Goal: Find specific page/section: Find specific page/section

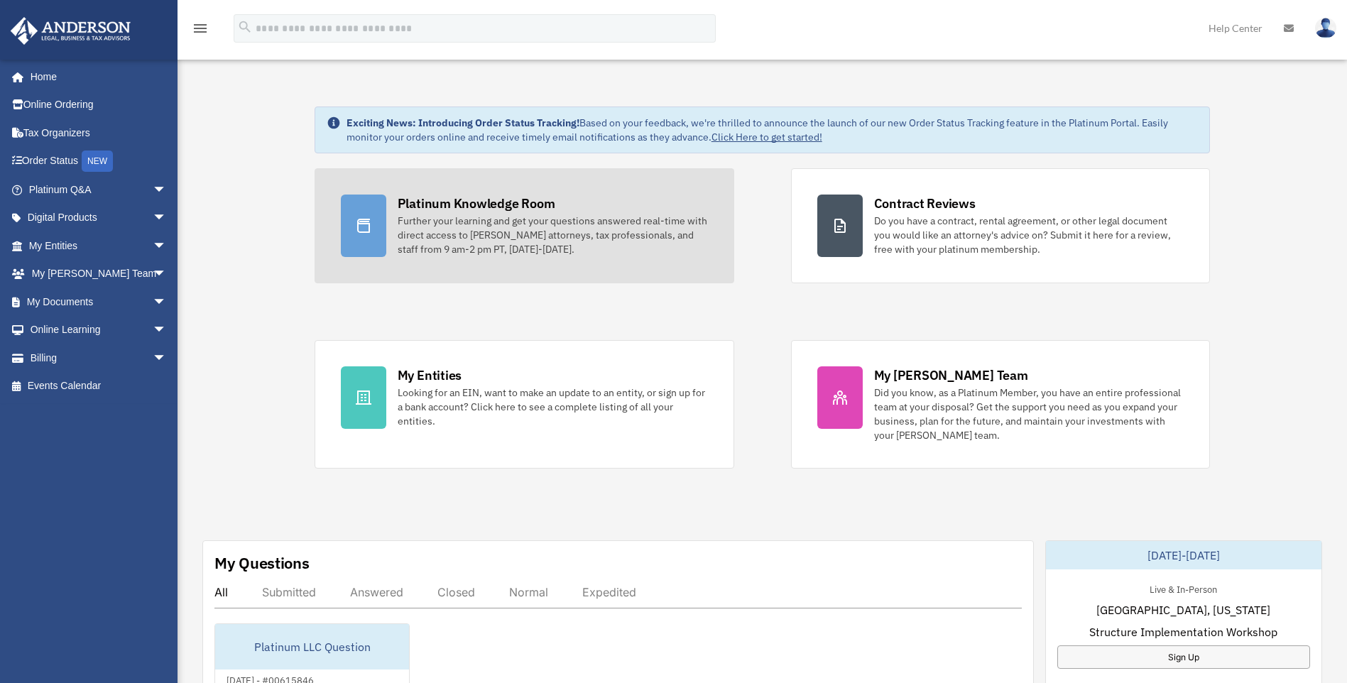
click at [492, 203] on div "Platinum Knowledge Room" at bounding box center [477, 204] width 158 height 18
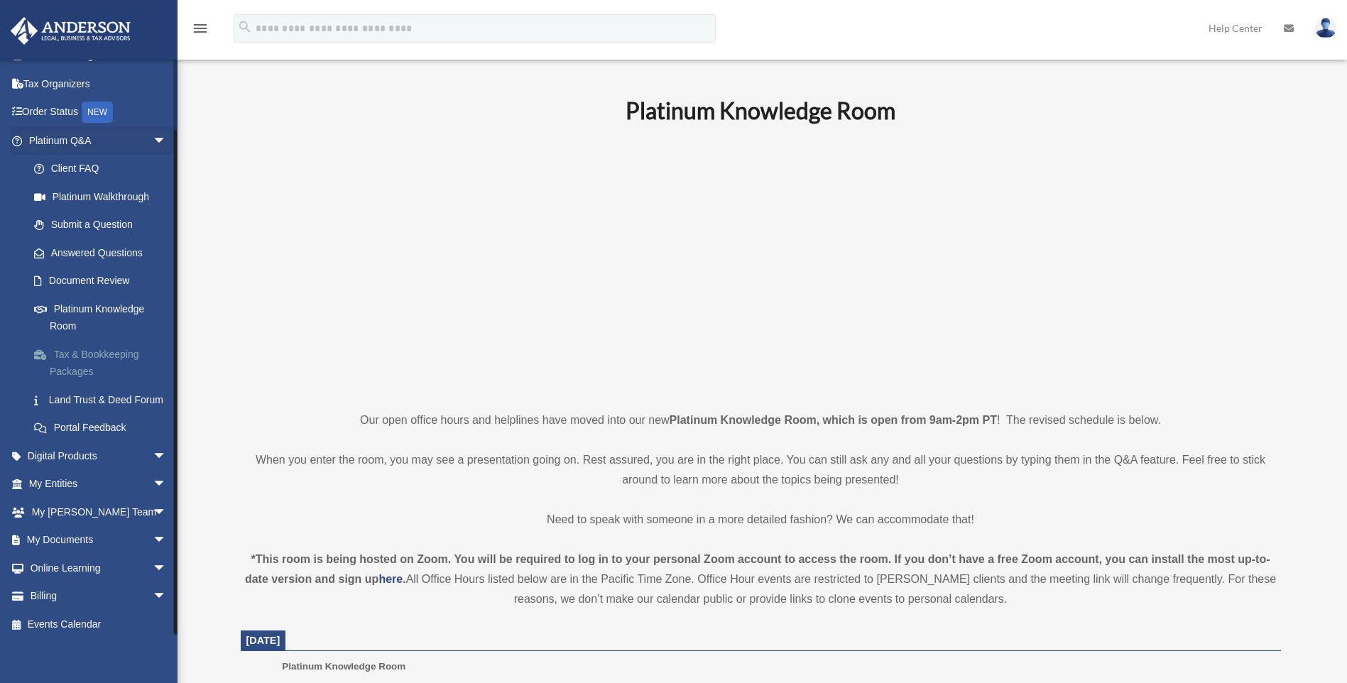
scroll to position [71, 0]
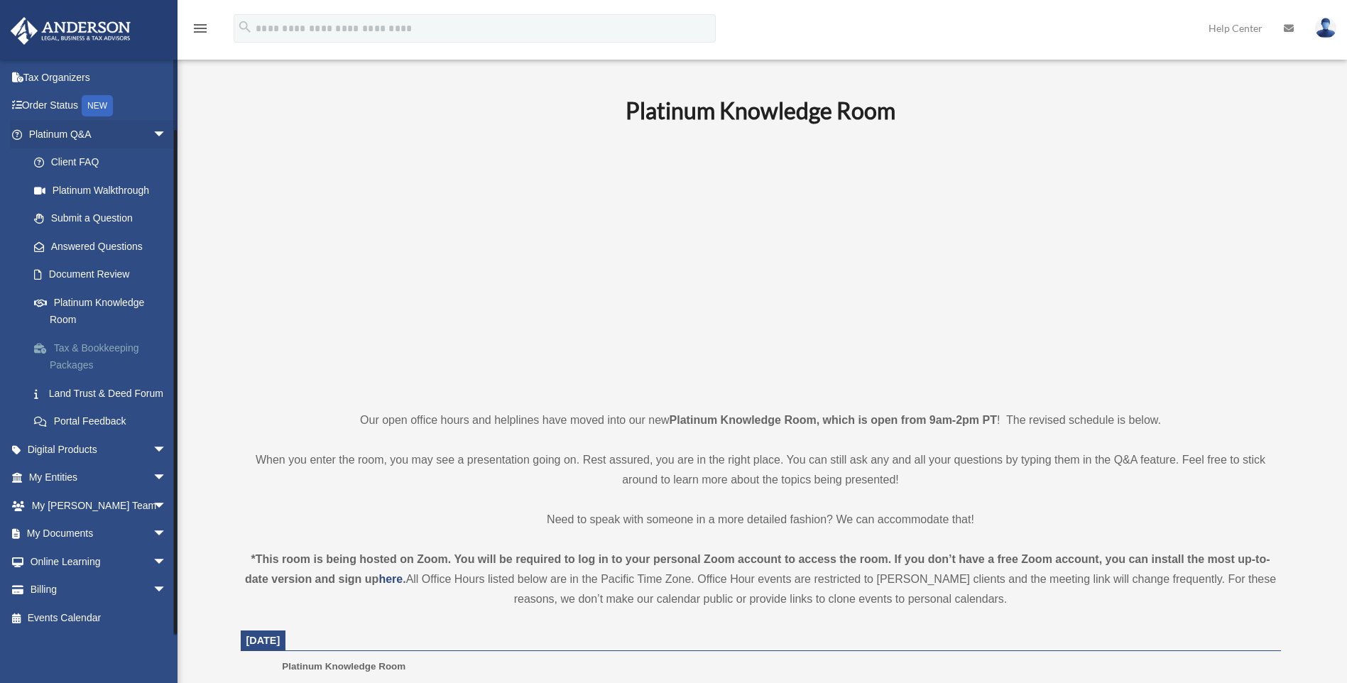
click at [68, 334] on link "Tax & Bookkeeping Packages" at bounding box center [104, 356] width 168 height 45
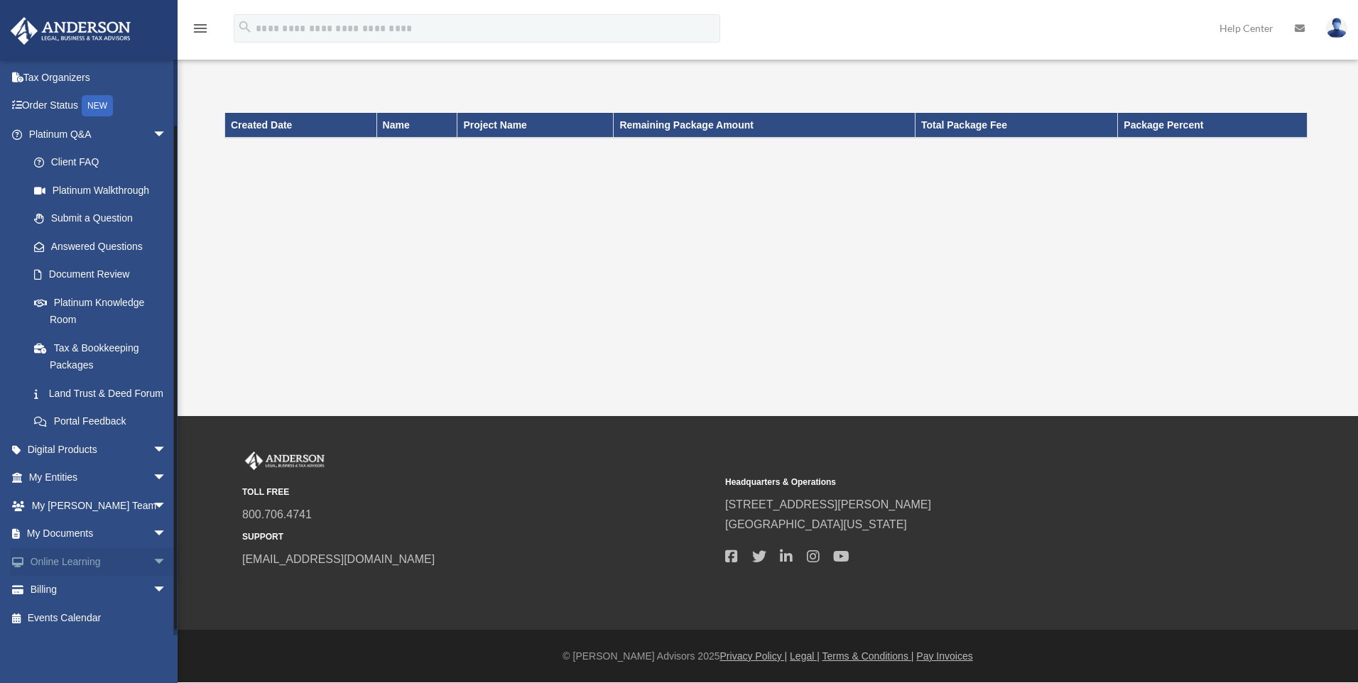
scroll to position [72, 0]
click at [153, 534] on span "arrow_drop_down" at bounding box center [167, 534] width 28 height 29
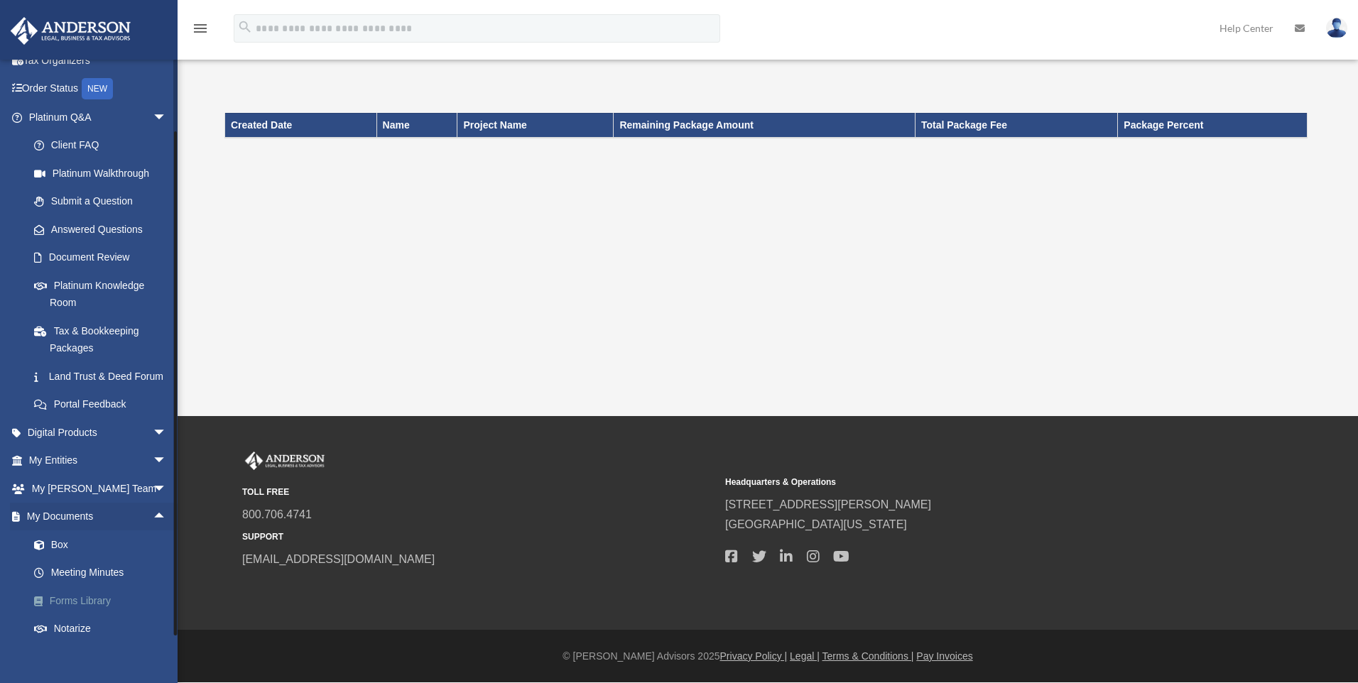
click at [75, 615] on link "Forms Library" at bounding box center [104, 601] width 168 height 28
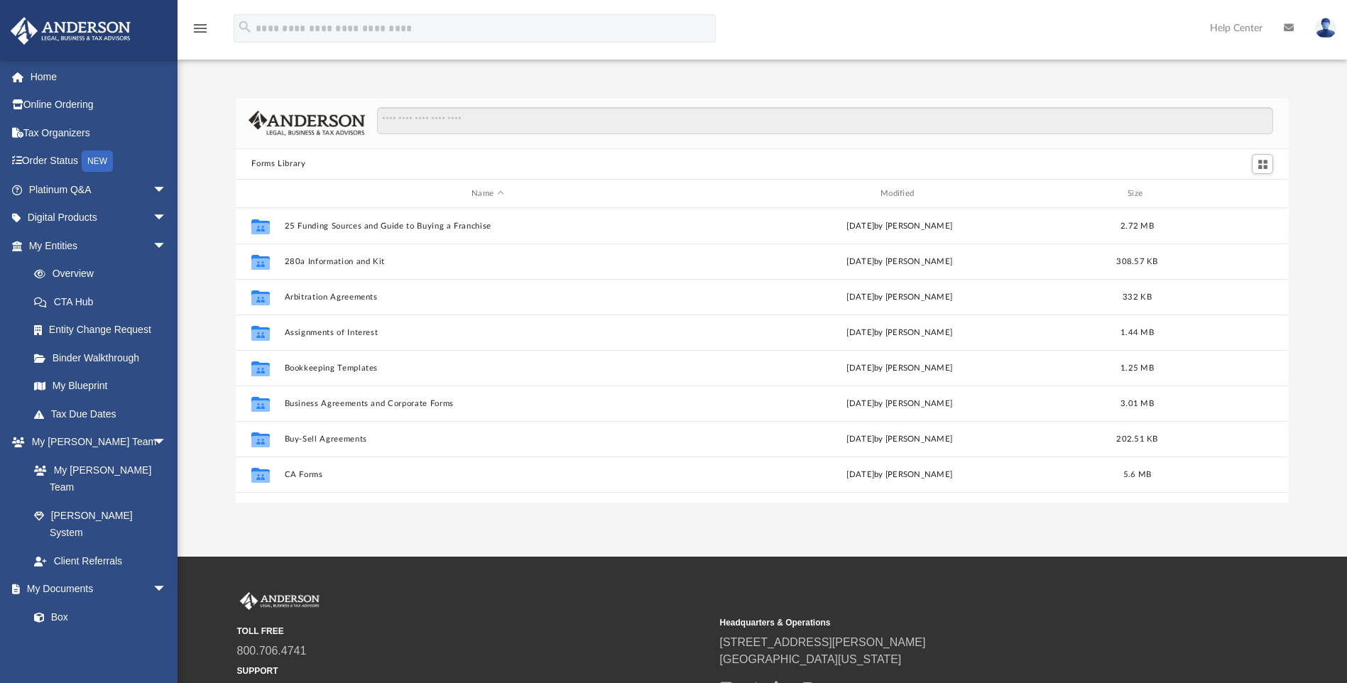
scroll to position [312, 1042]
